Goal: Information Seeking & Learning: Learn about a topic

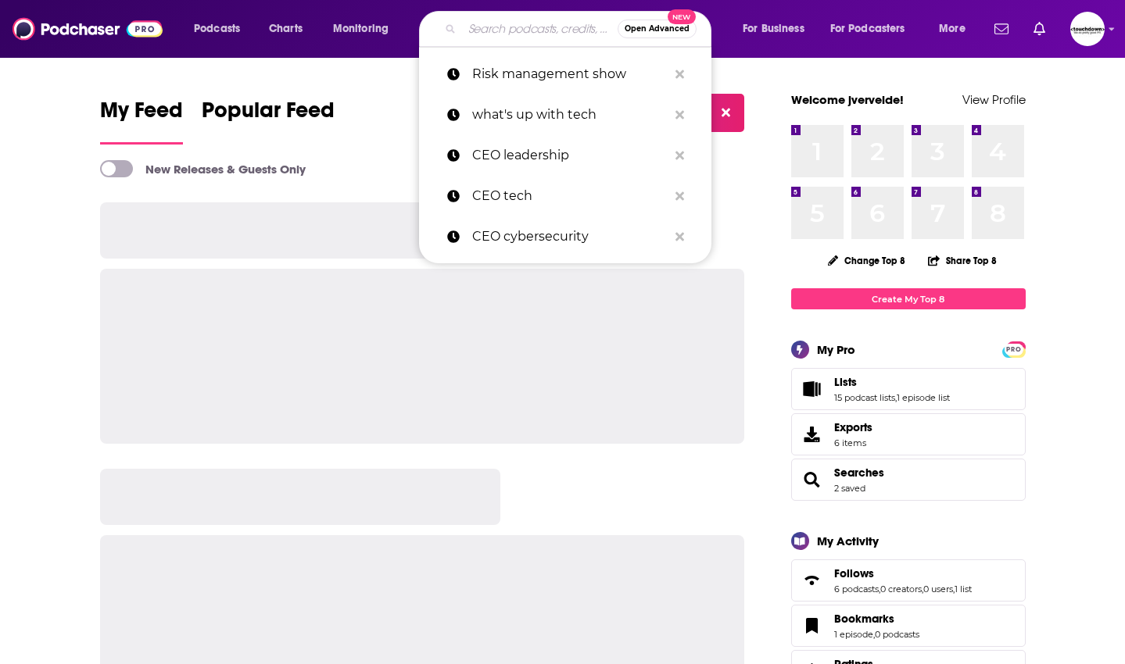
click at [496, 30] on input "Search podcasts, credits, & more..." at bounding box center [540, 28] width 156 height 25
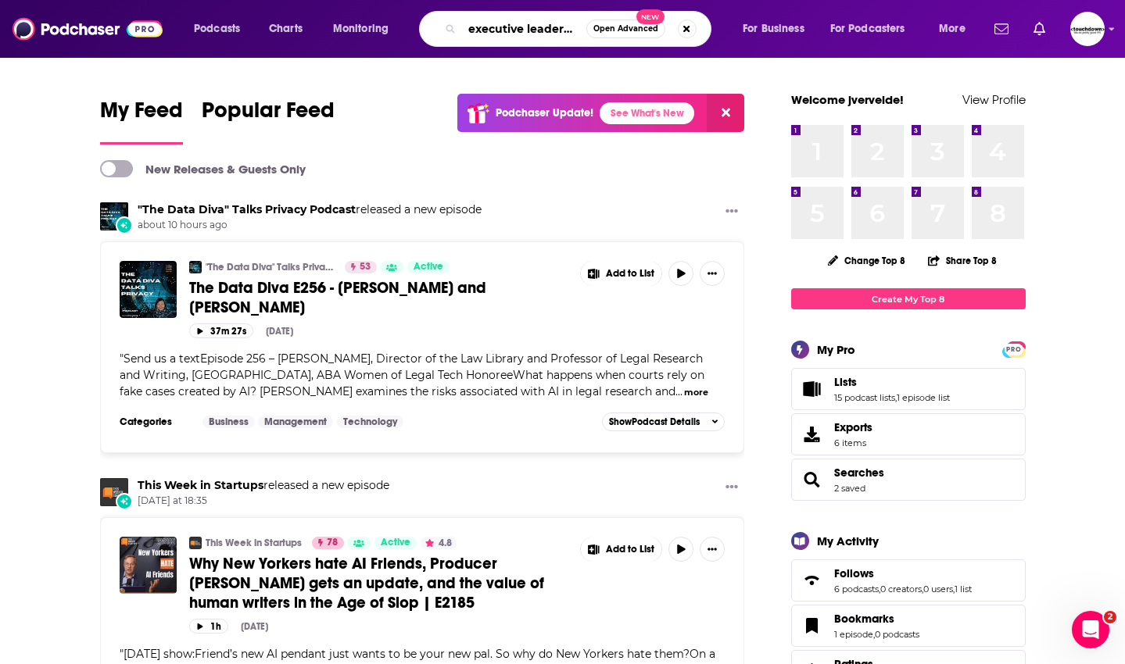
type input "executive leadership"
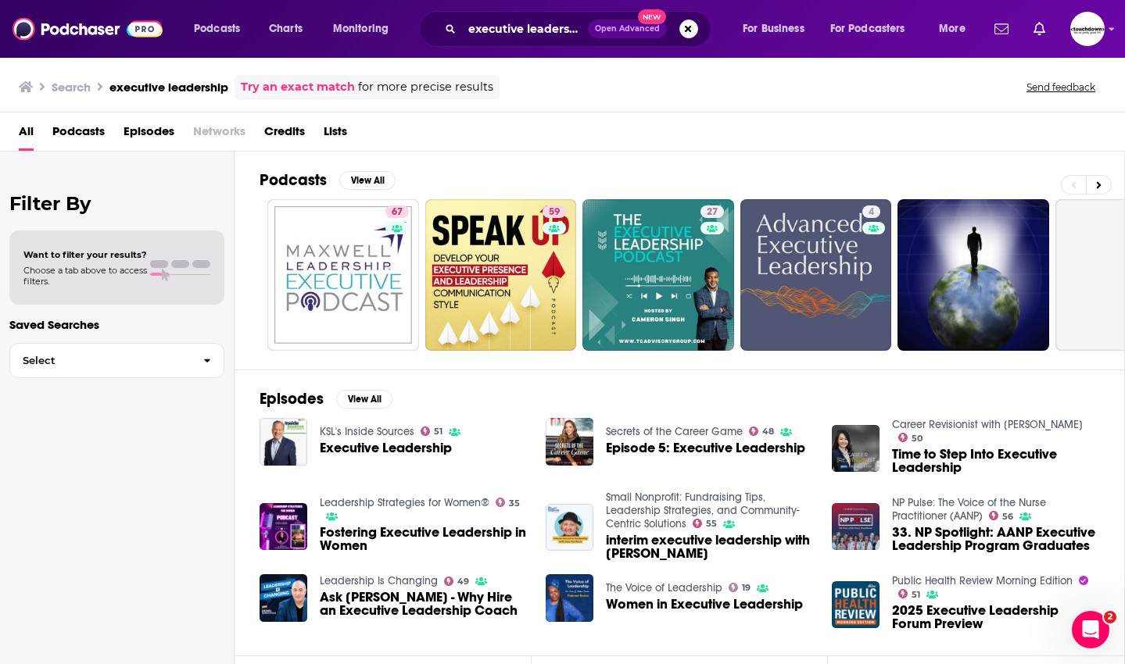
click at [88, 123] on span "Podcasts" at bounding box center [78, 135] width 52 height 32
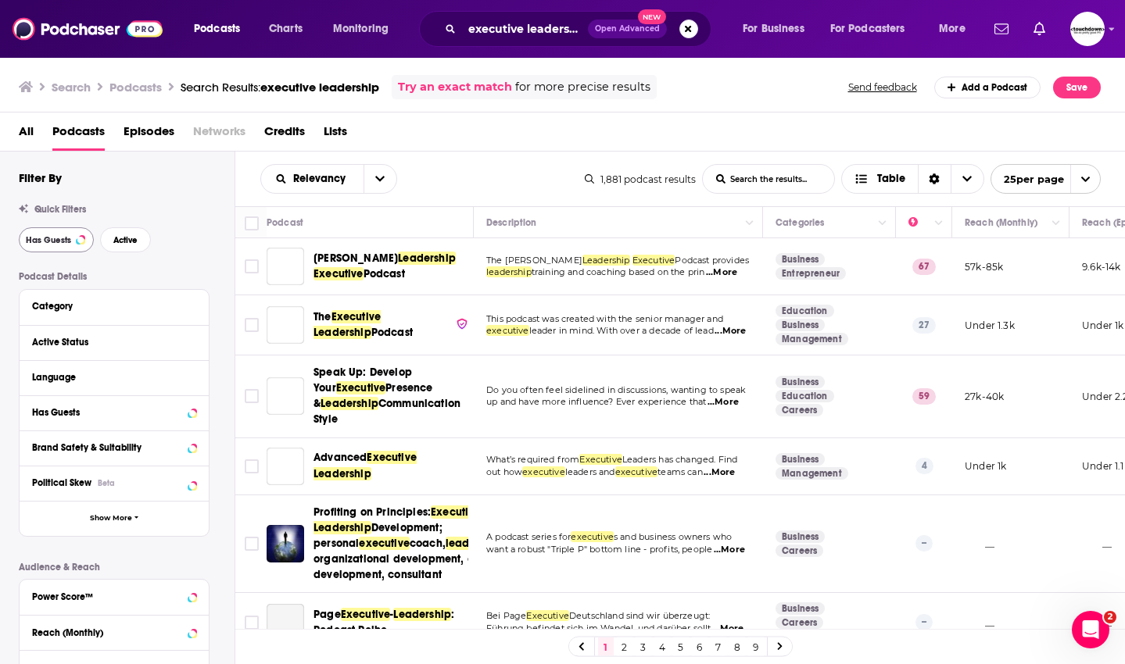
click at [58, 238] on span "Has Guests" at bounding box center [48, 240] width 45 height 9
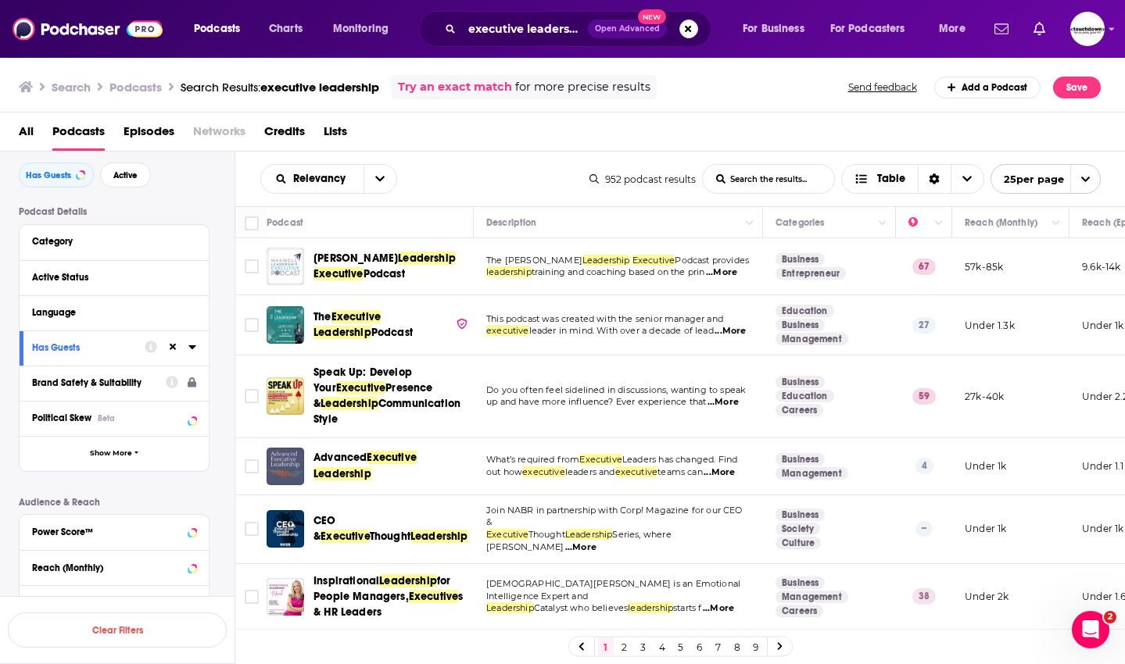
scroll to position [63, 0]
click at [143, 277] on div "Active Status" at bounding box center [94, 279] width 124 height 11
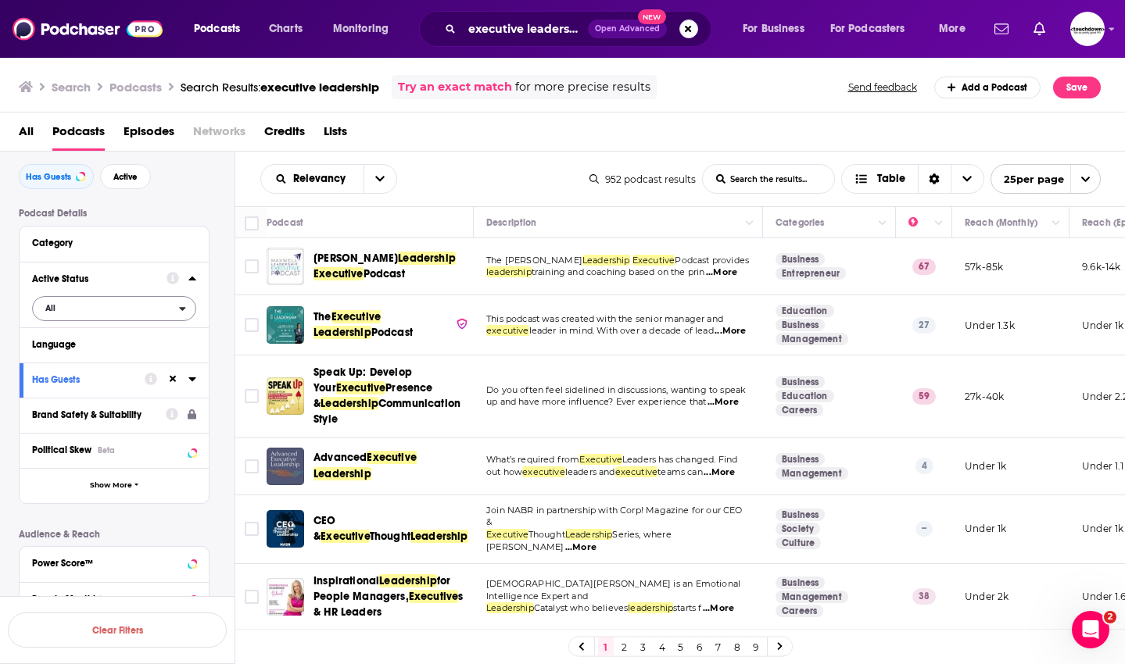
click at [62, 313] on span "All" at bounding box center [106, 308] width 146 height 20
click at [59, 356] on span "Active" at bounding box center [80, 360] width 81 height 9
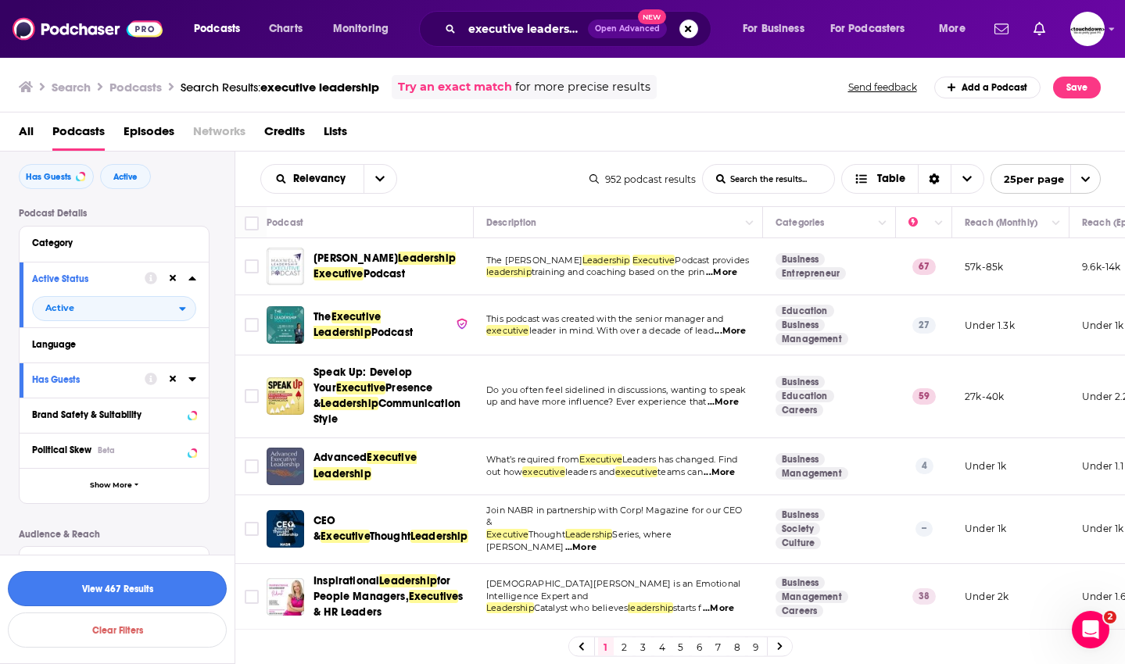
click at [115, 591] on button "View 467 Results" at bounding box center [117, 588] width 219 height 35
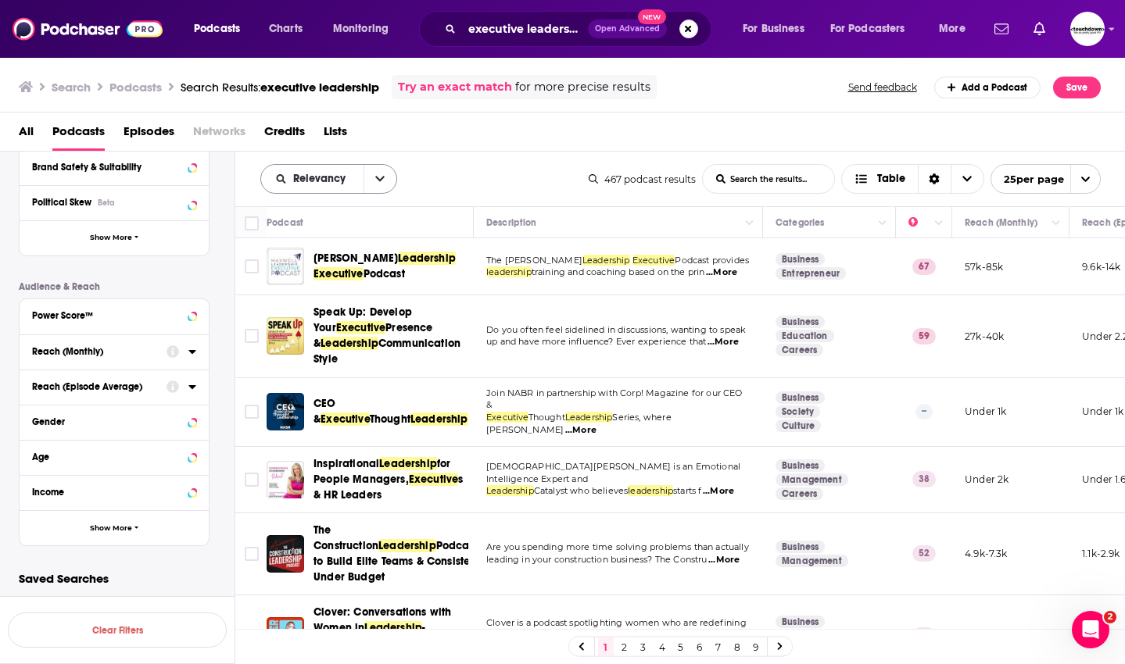
click at [386, 181] on button "open menu" at bounding box center [379, 179] width 33 height 28
click at [321, 312] on span "Power Score" at bounding box center [338, 312] width 92 height 9
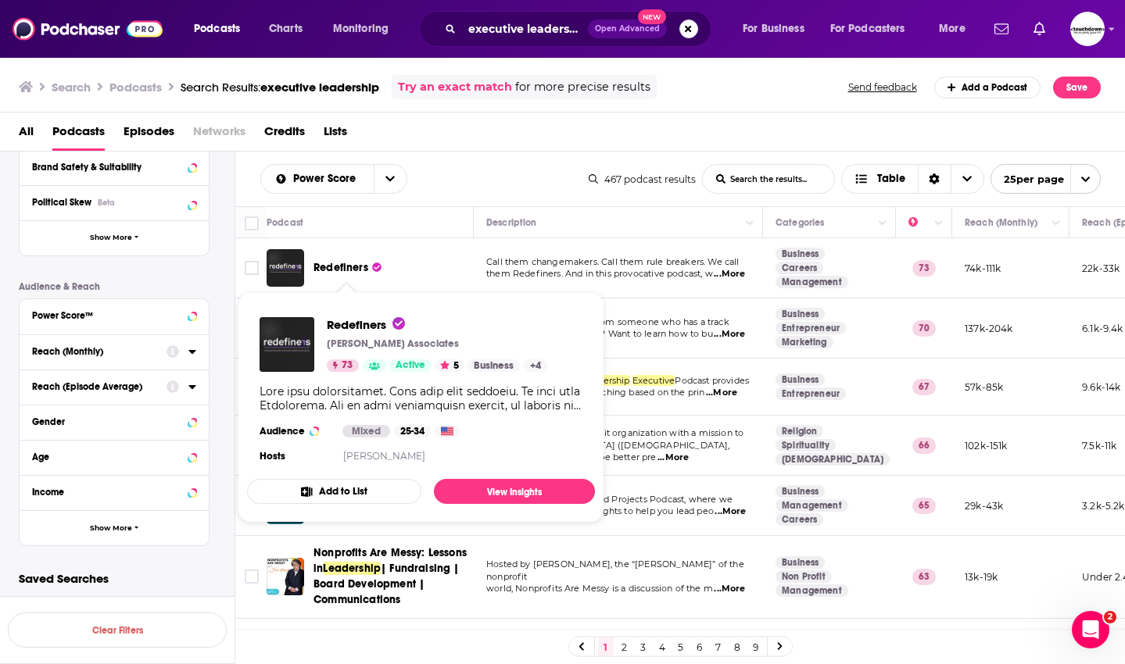
click at [353, 268] on span "Redefiners" at bounding box center [340, 267] width 55 height 13
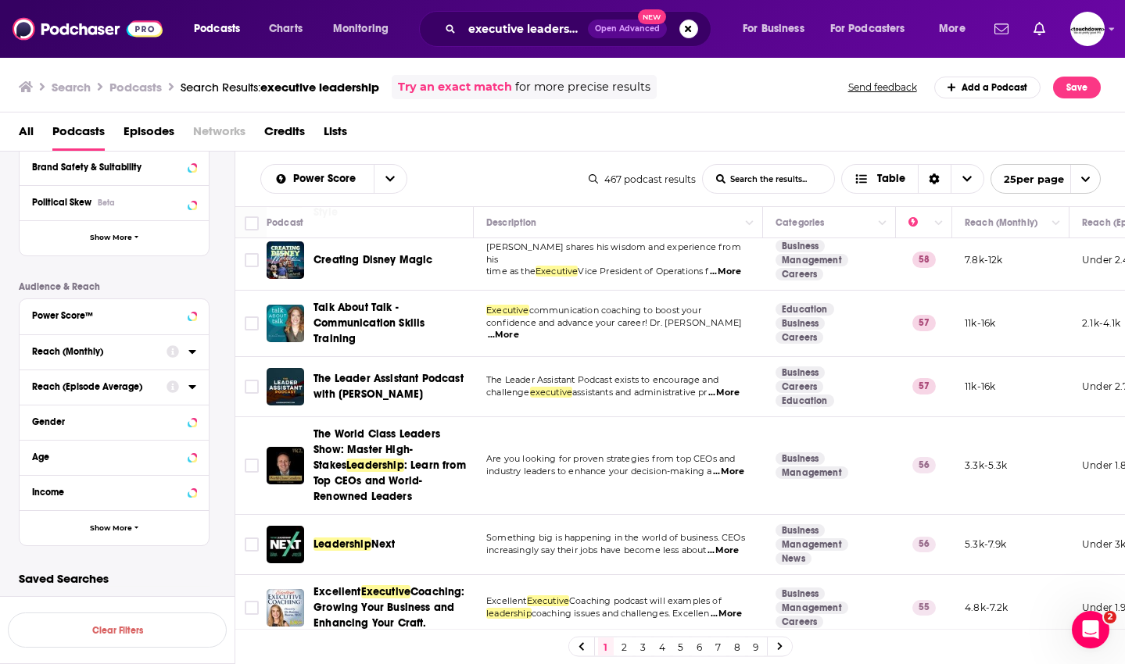
scroll to position [471, 0]
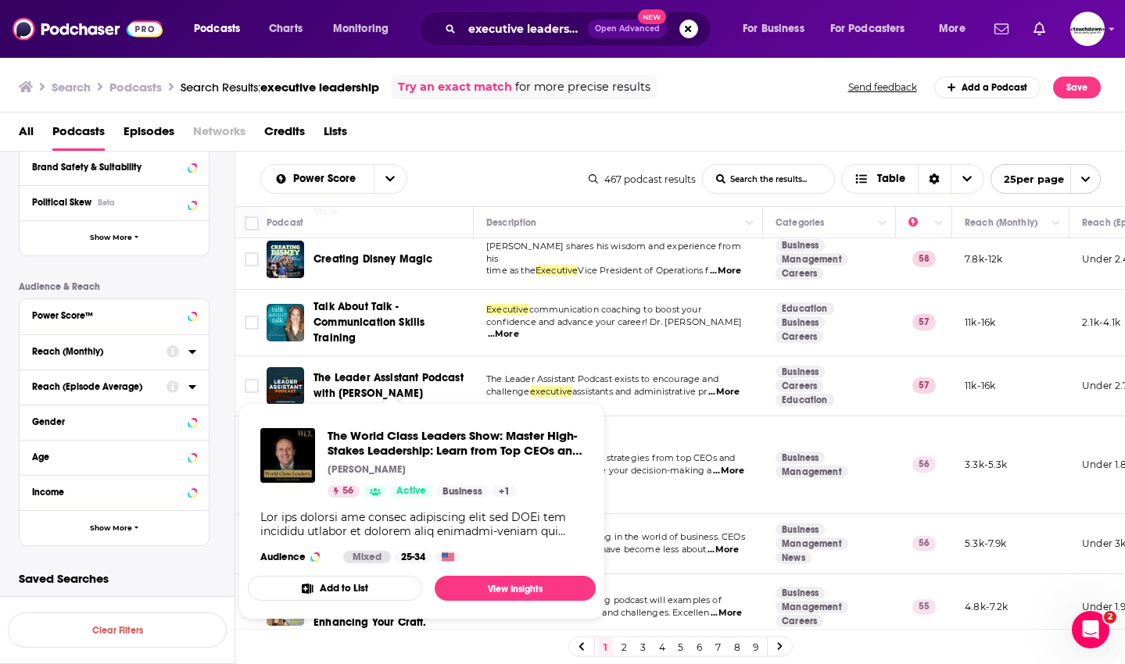
click at [390, 431] on span "The World Class Leaders Show: Master High-Stakes Leadership: Learn from Top CEO…" at bounding box center [455, 443] width 256 height 30
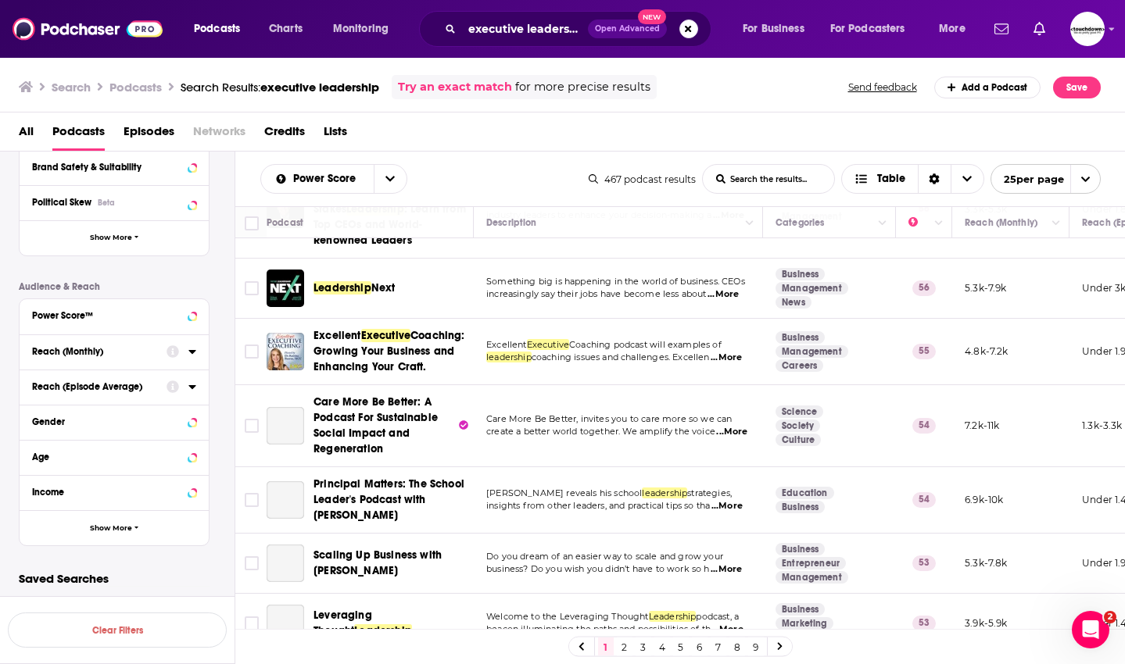
scroll to position [731, 0]
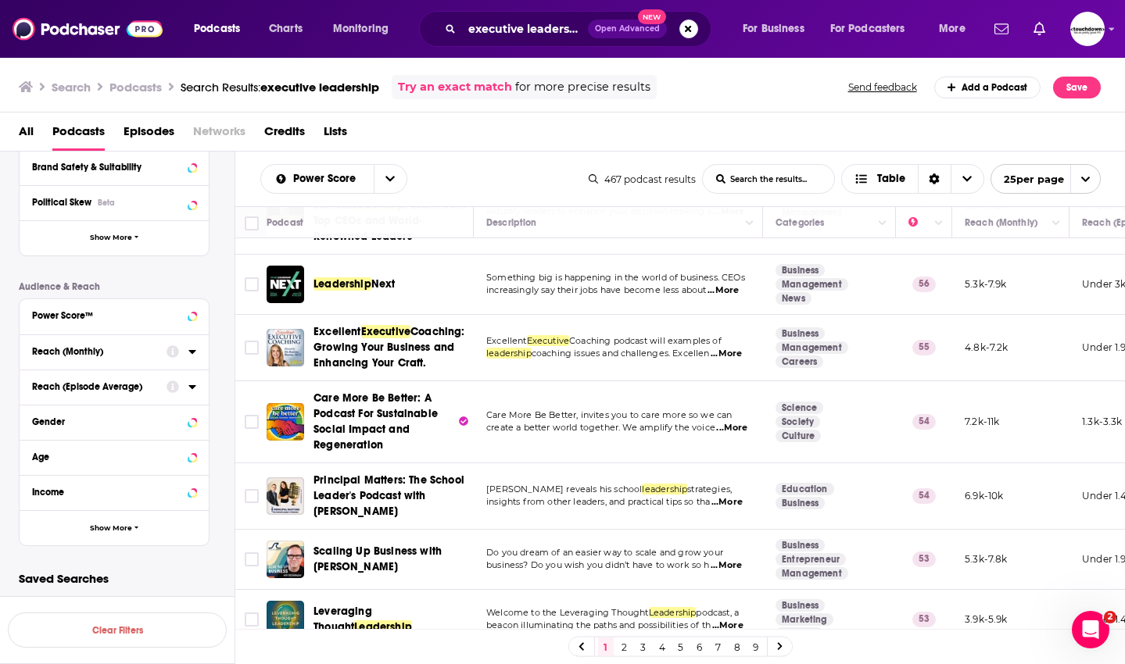
click at [384, 282] on span "Next" at bounding box center [383, 283] width 24 height 13
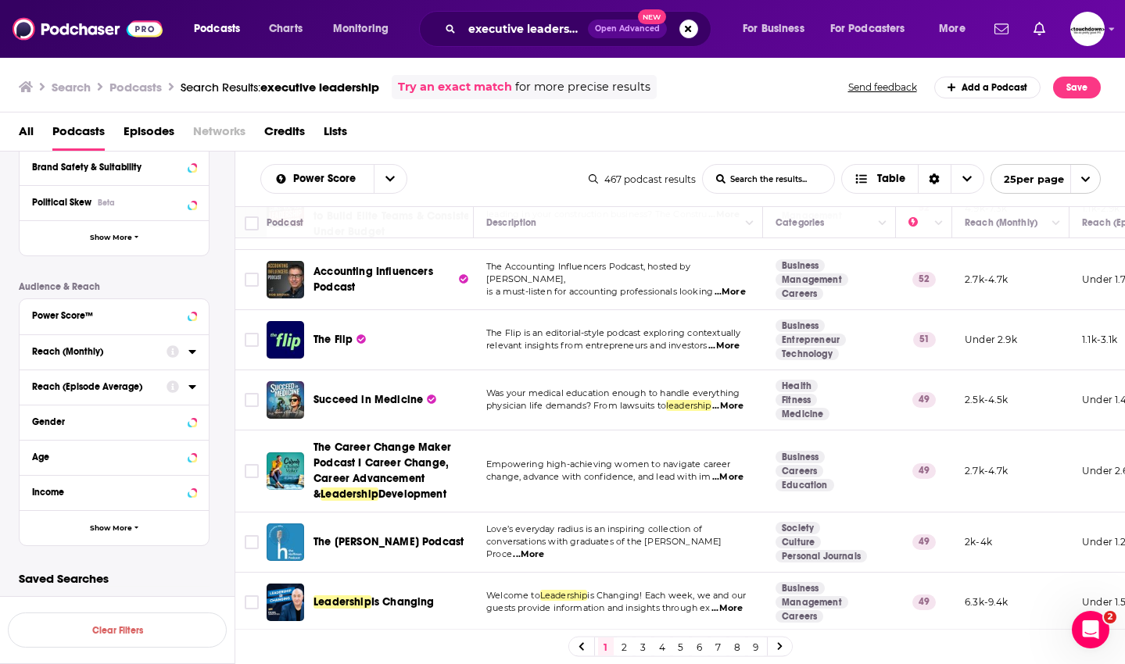
scroll to position [0, 0]
click at [623, 648] on link "2" at bounding box center [625, 647] width 16 height 19
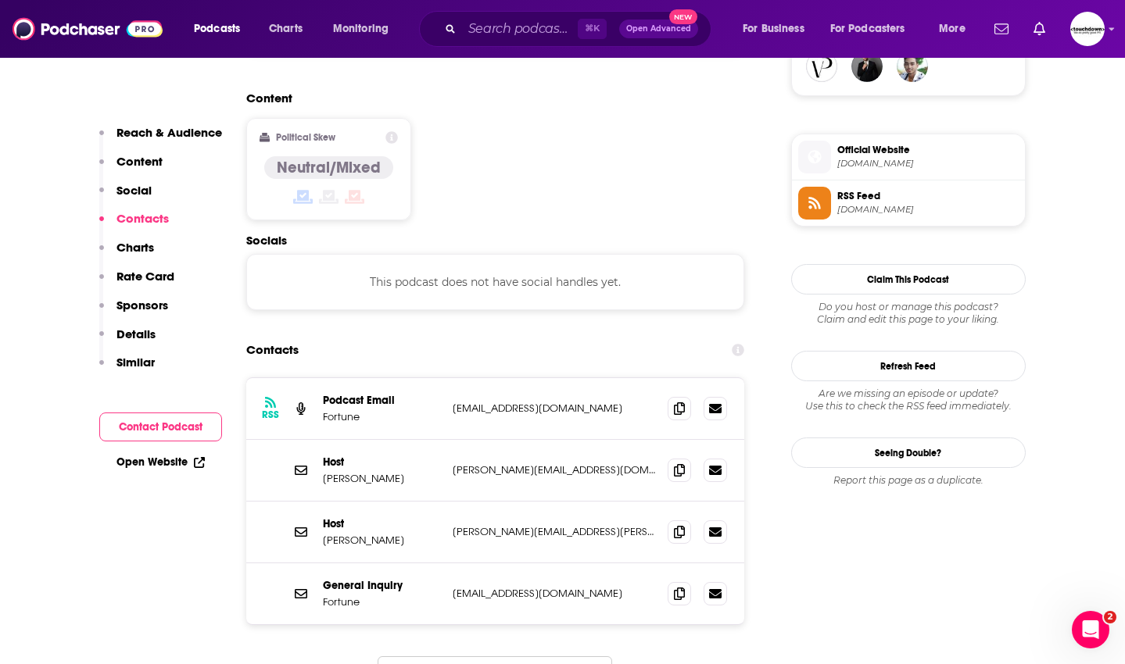
scroll to position [1229, 0]
